Goal: Information Seeking & Learning: Learn about a topic

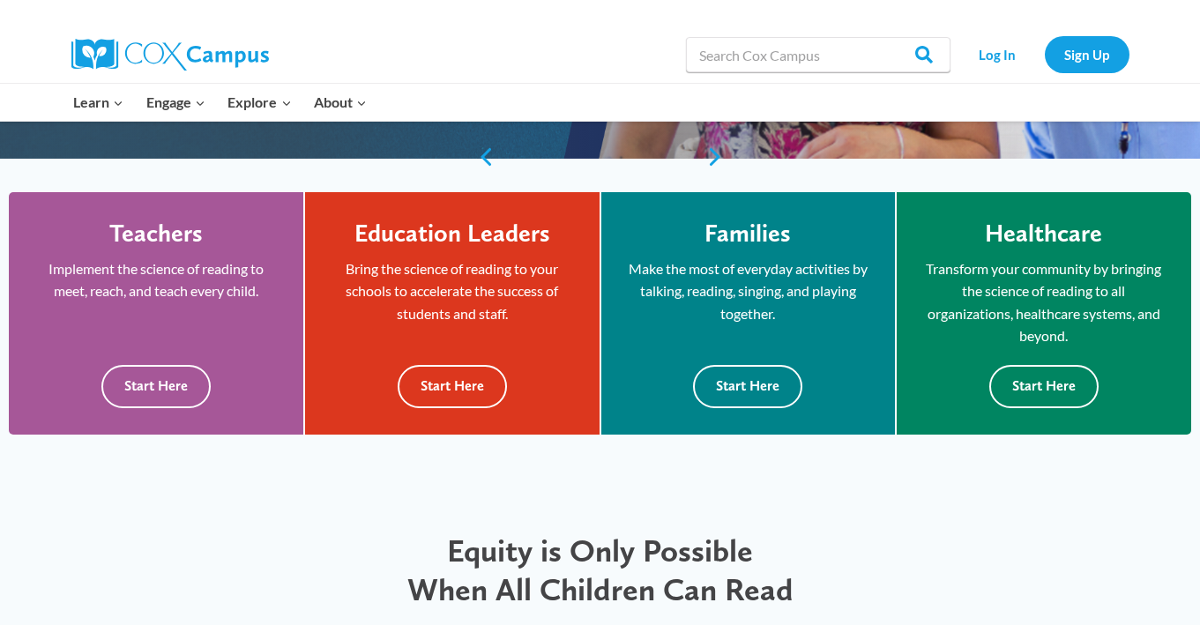
scroll to position [428, 0]
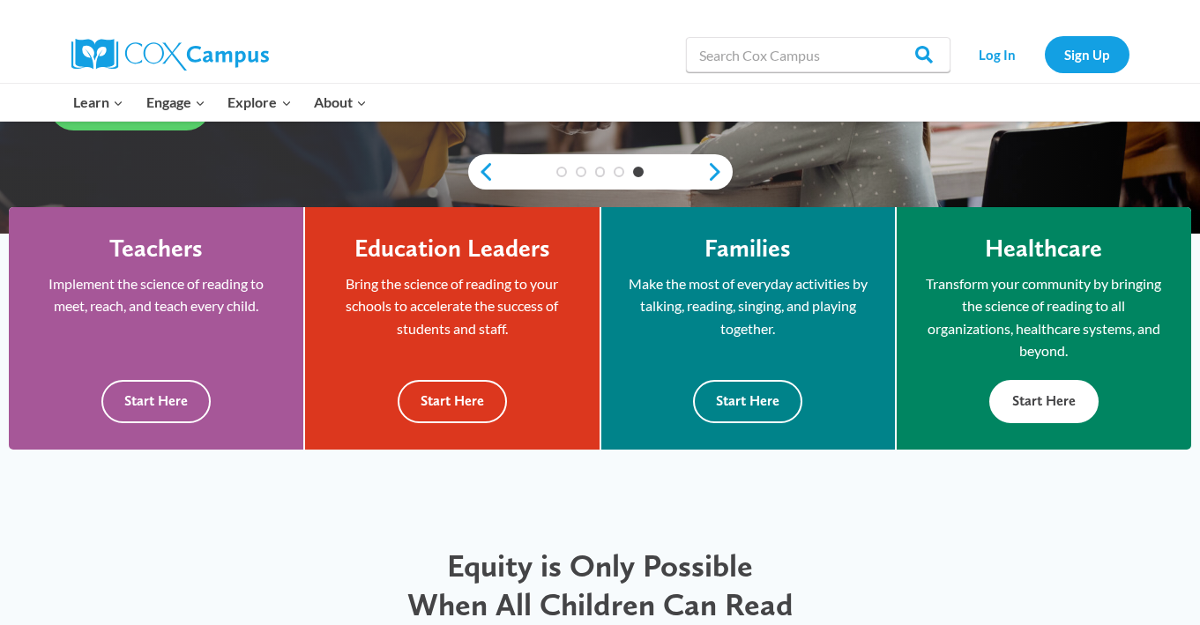
click at [1045, 400] on button "Start Here" at bounding box center [1043, 401] width 109 height 43
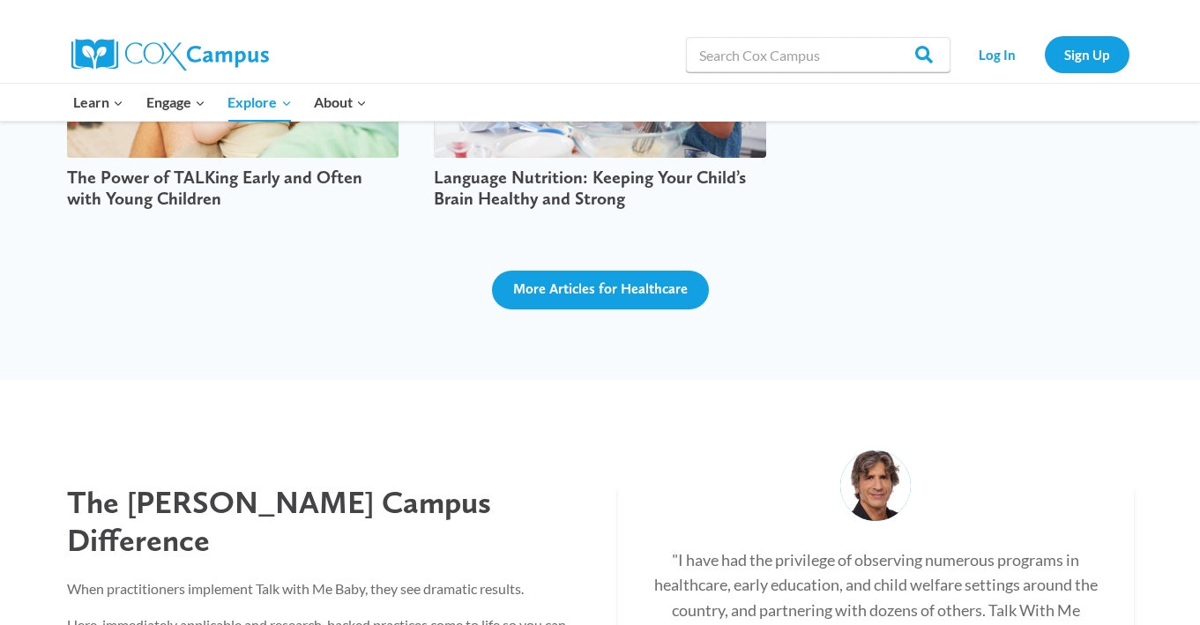
scroll to position [4117, 0]
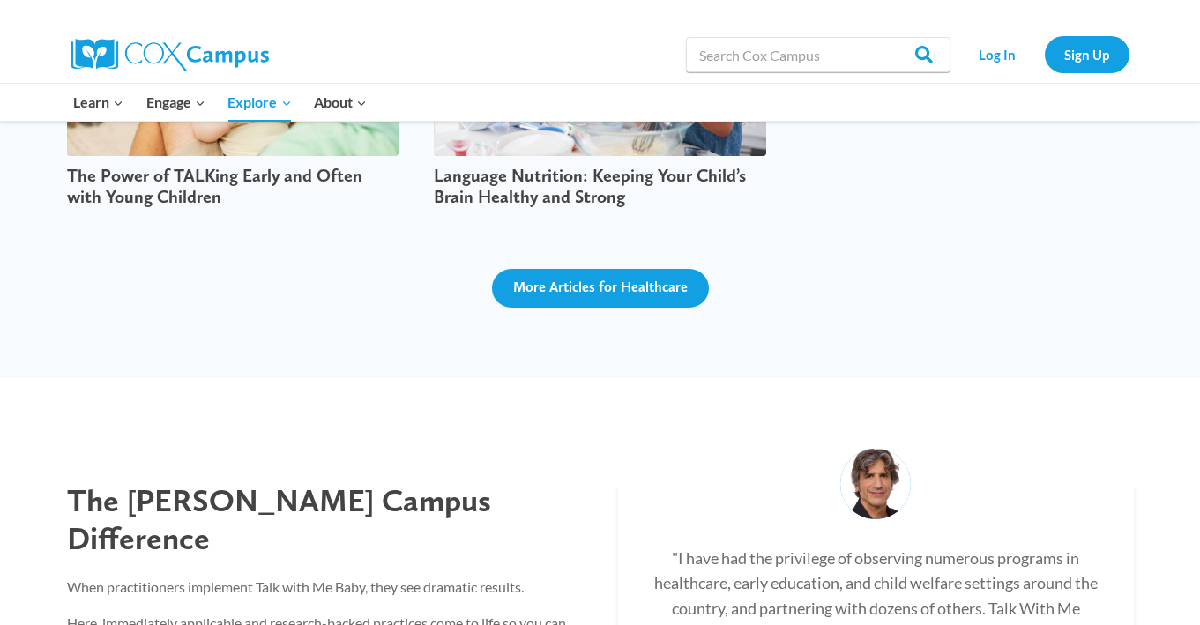
click at [641, 259] on div "Language Nutrition: Keeping Your Child’s Brain Healthy and Strong" at bounding box center [600, 124] width 368 height 289
click at [642, 279] on span "More Articles for Healthcare" at bounding box center [600, 287] width 175 height 17
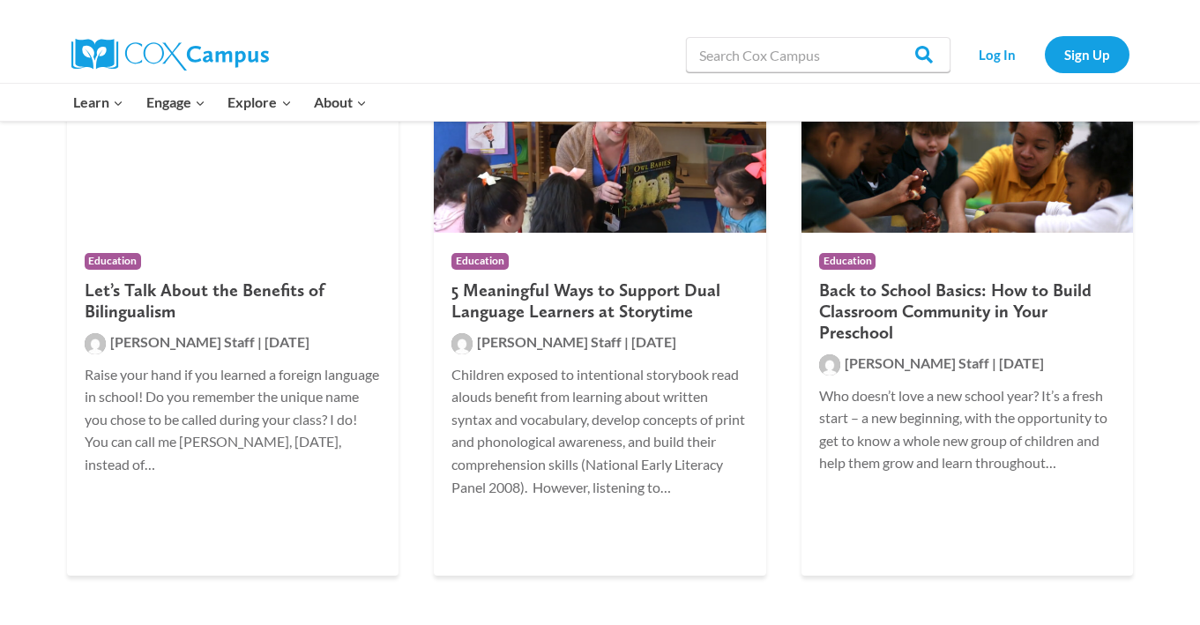
scroll to position [10681, 0]
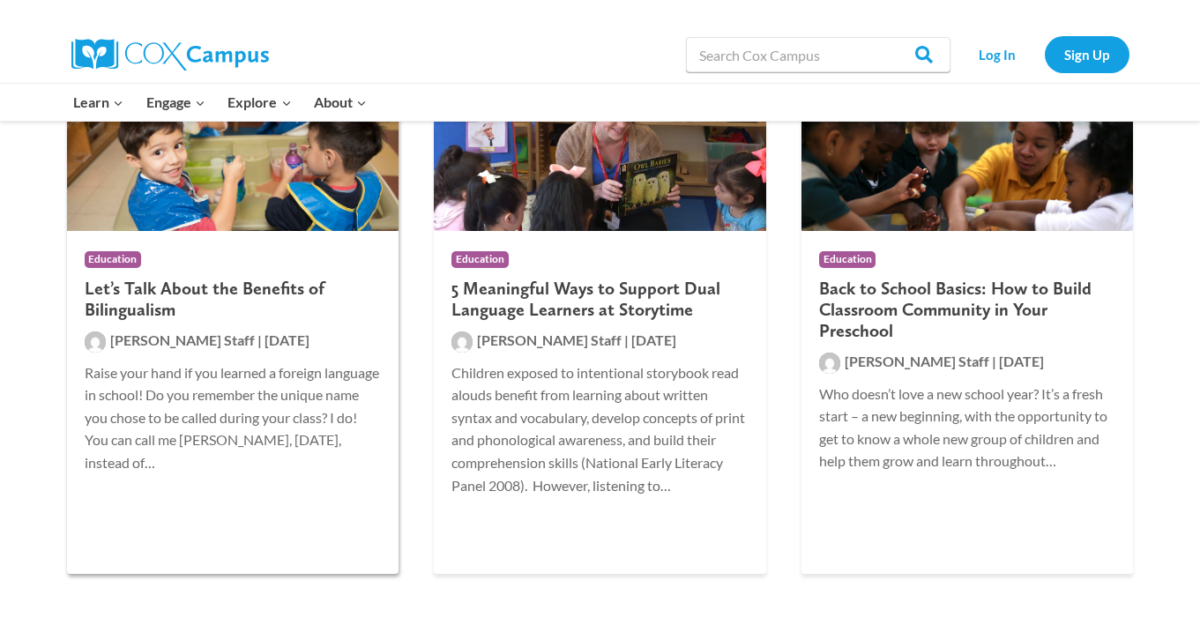
click at [199, 290] on h2 "Let’s Talk About the Benefits of Bilingualism" at bounding box center [233, 299] width 297 height 42
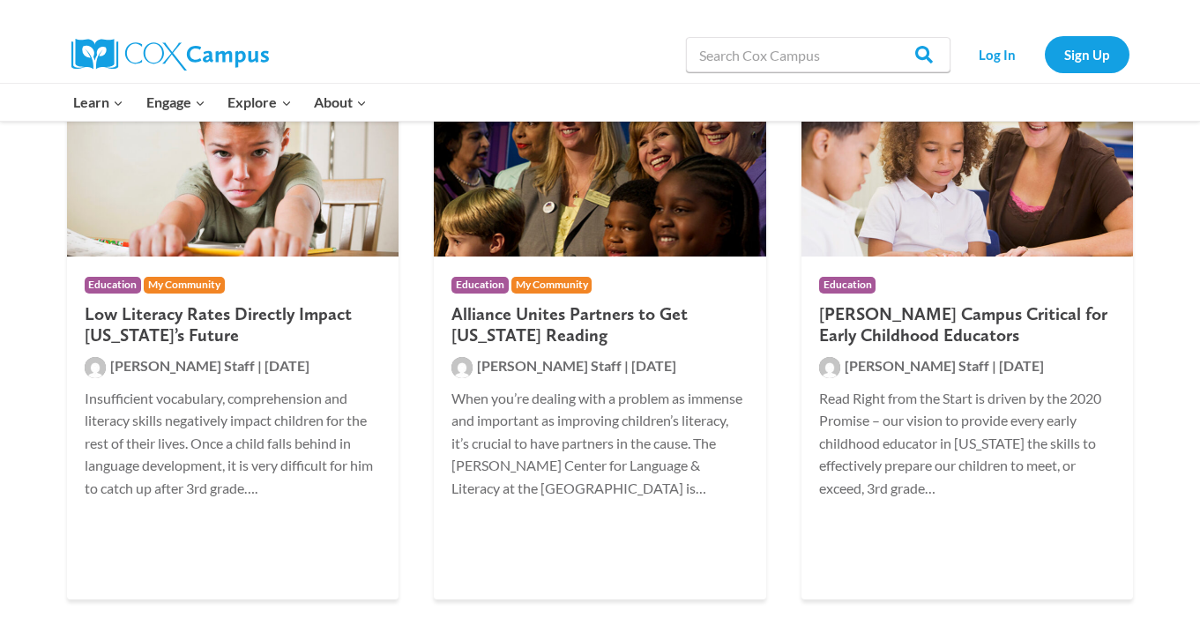
scroll to position [14089, 0]
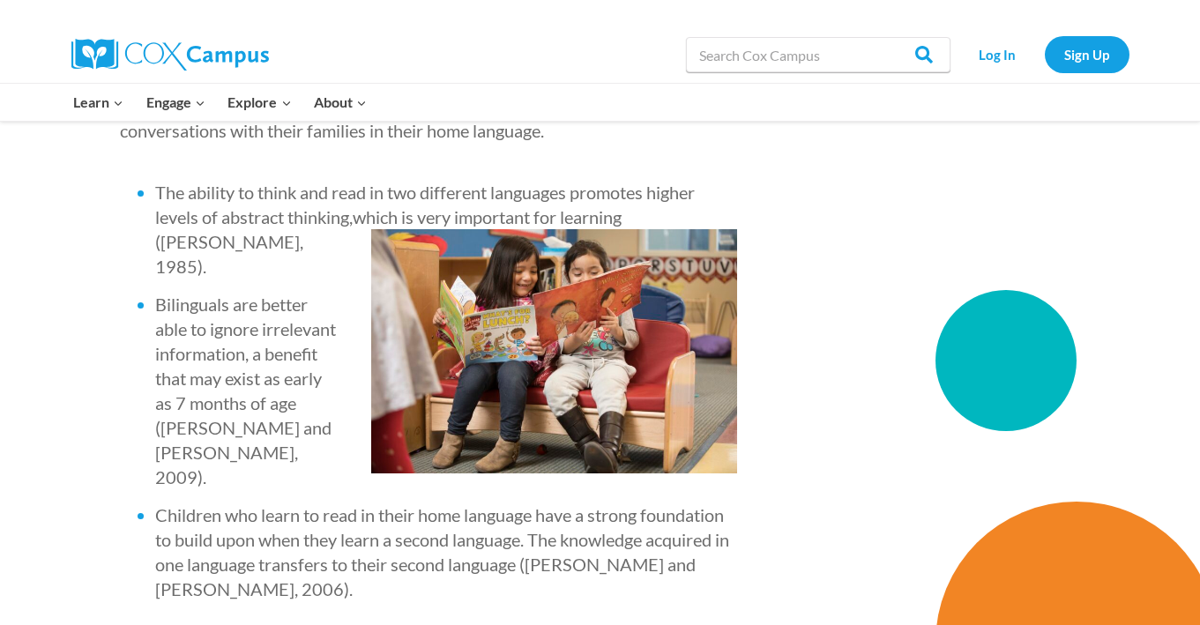
scroll to position [2369, 0]
